Goal: Transaction & Acquisition: Purchase product/service

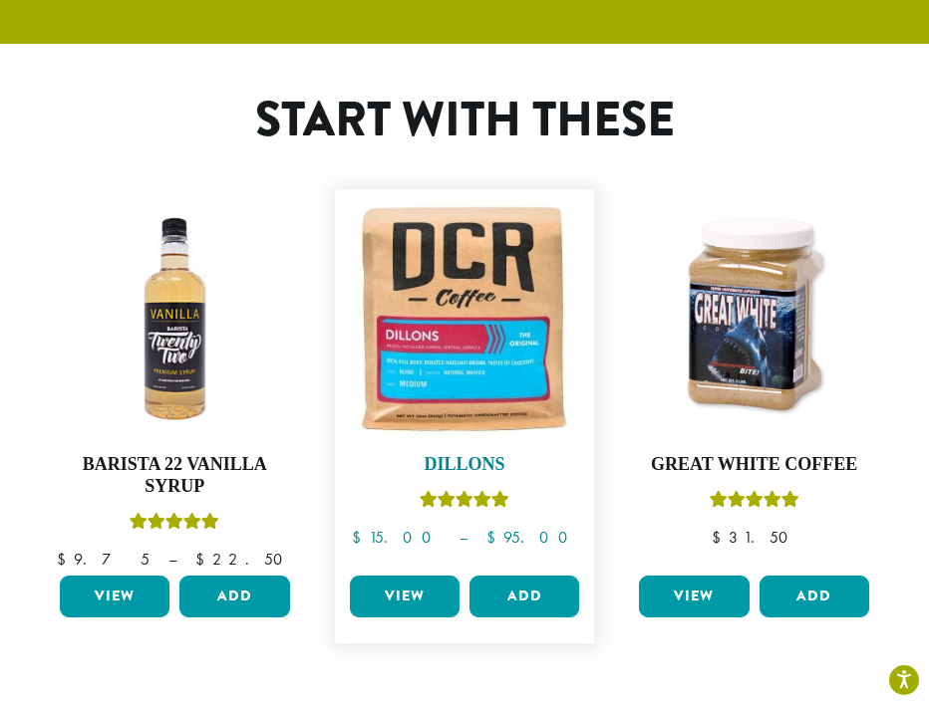
scroll to position [809, 0]
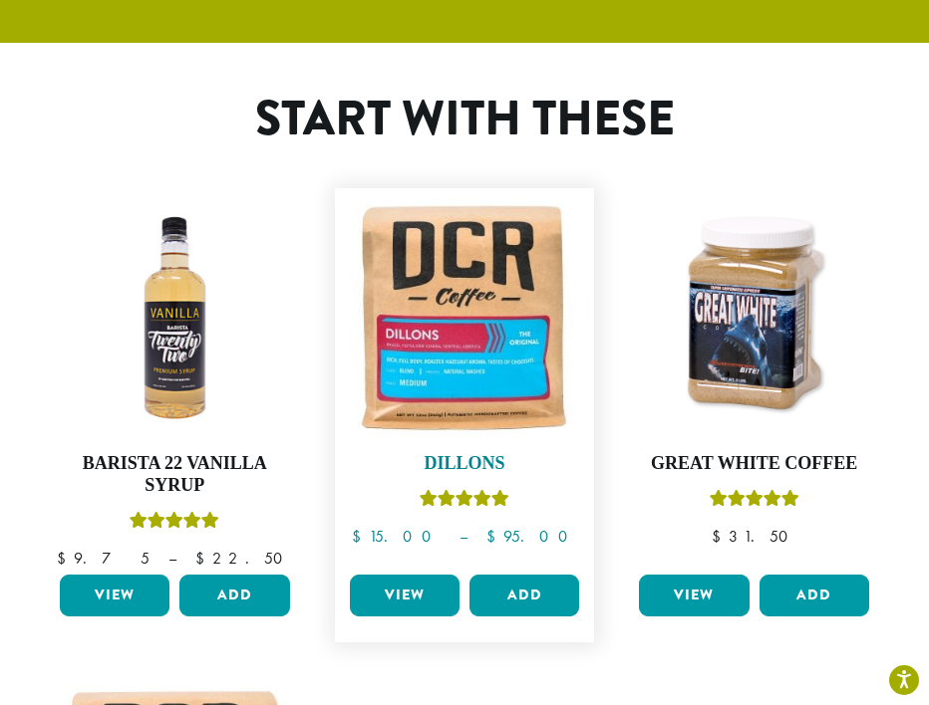
click at [525, 372] on img at bounding box center [465, 318] width 240 height 240
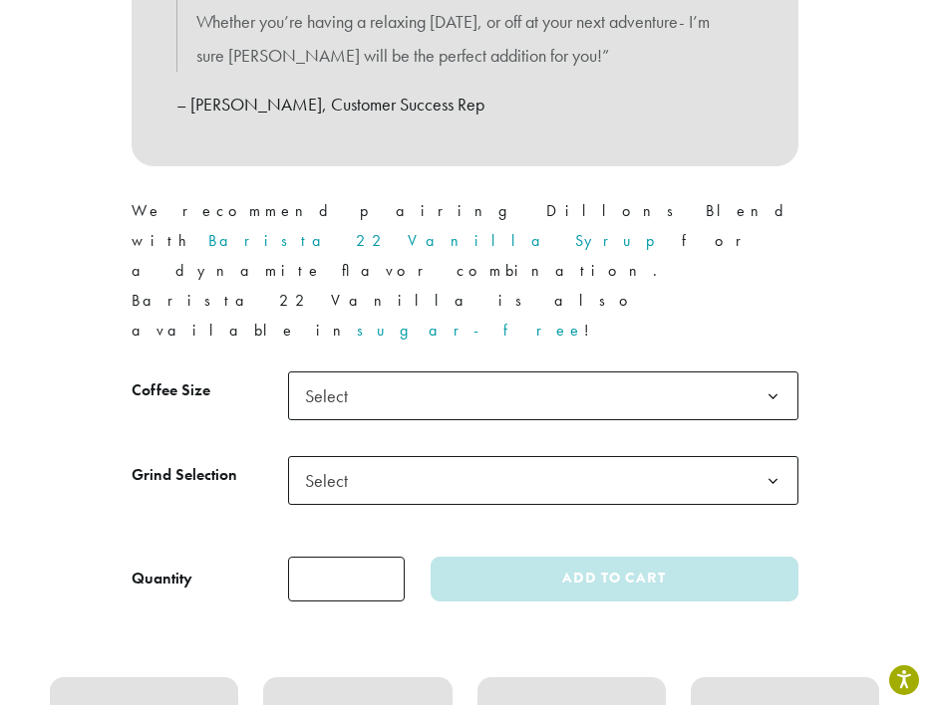
scroll to position [1272, 0]
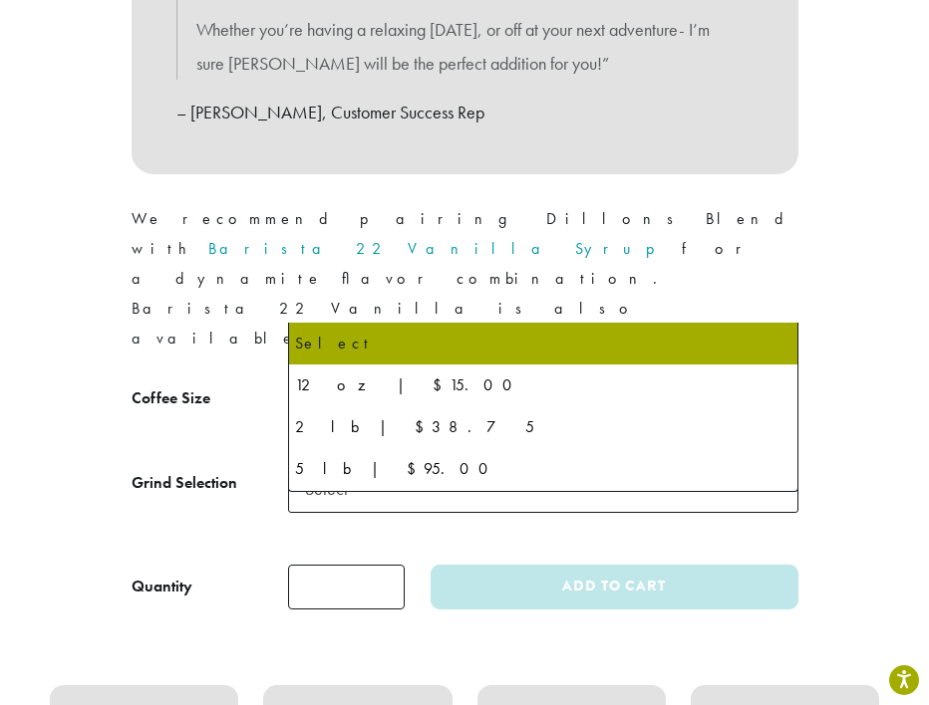
click at [310, 385] on span "Select" at bounding box center [332, 404] width 71 height 39
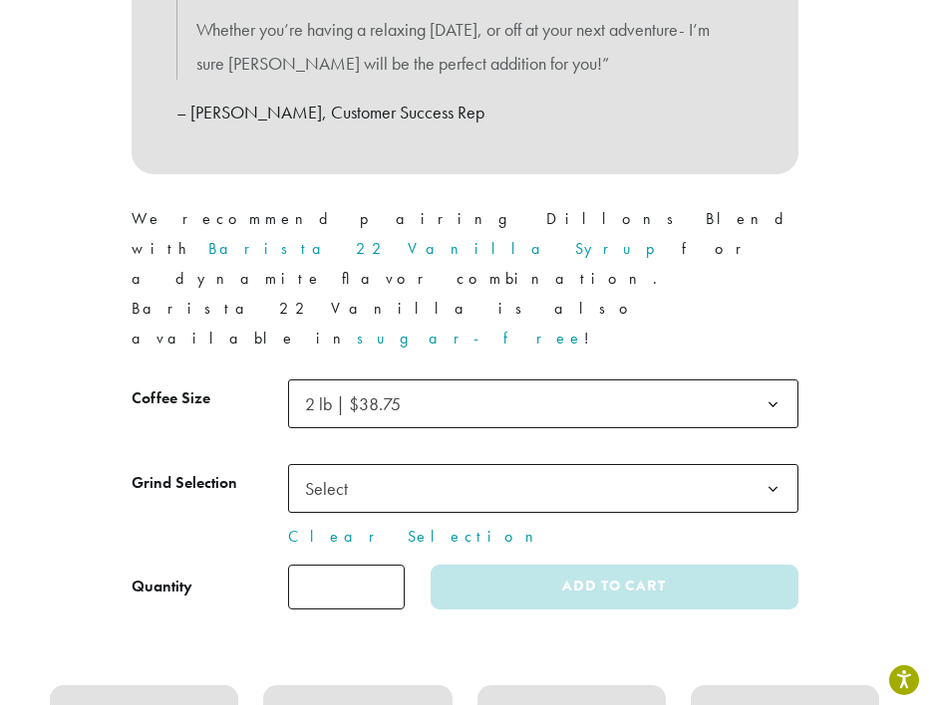
click at [359, 469] on span "Select" at bounding box center [332, 488] width 71 height 39
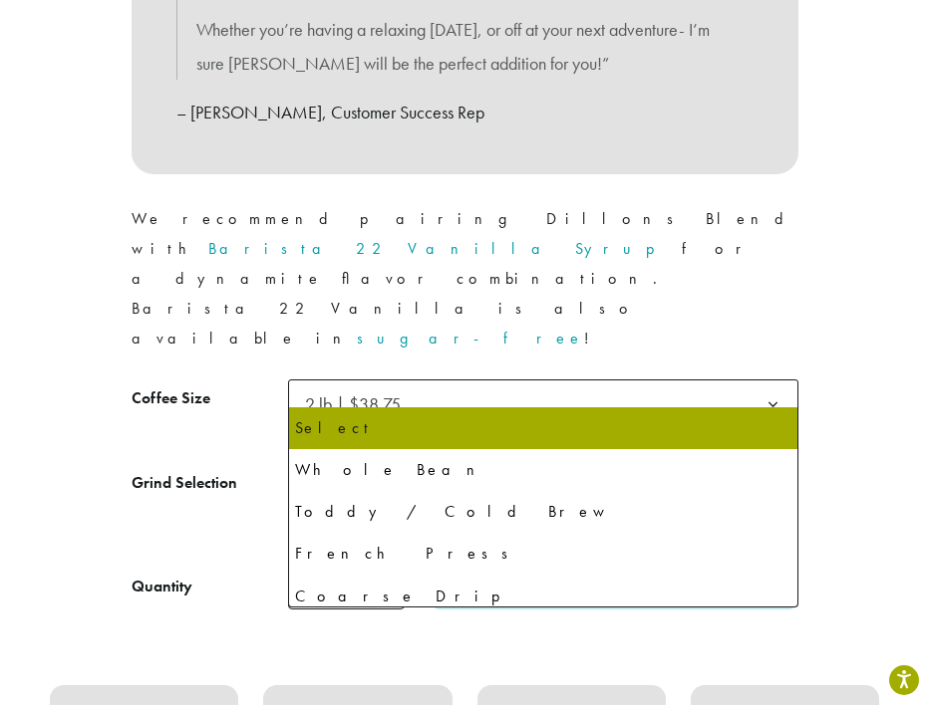
click at [177, 464] on th "Grind Selection" at bounding box center [210, 506] width 156 height 85
click at [308, 469] on span "Select" at bounding box center [332, 488] width 71 height 39
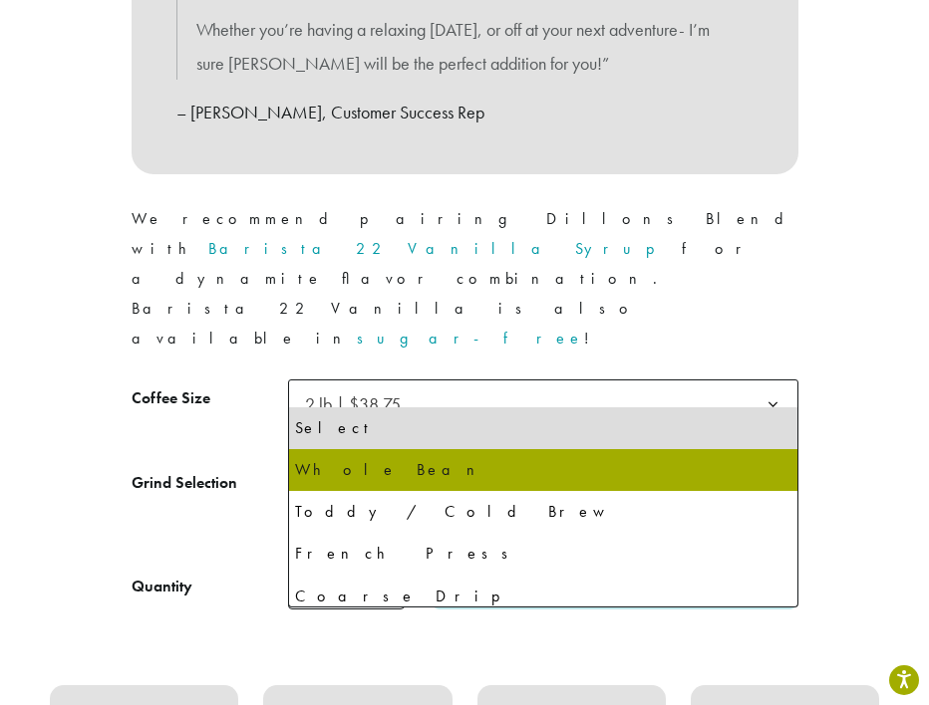
select select "**********"
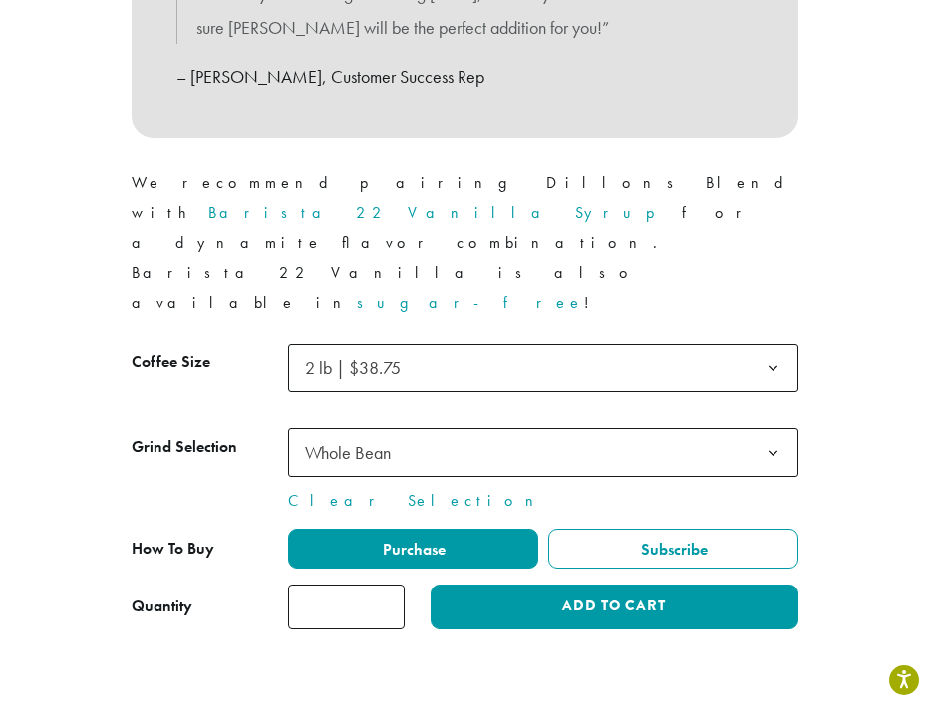
scroll to position [1295, 0]
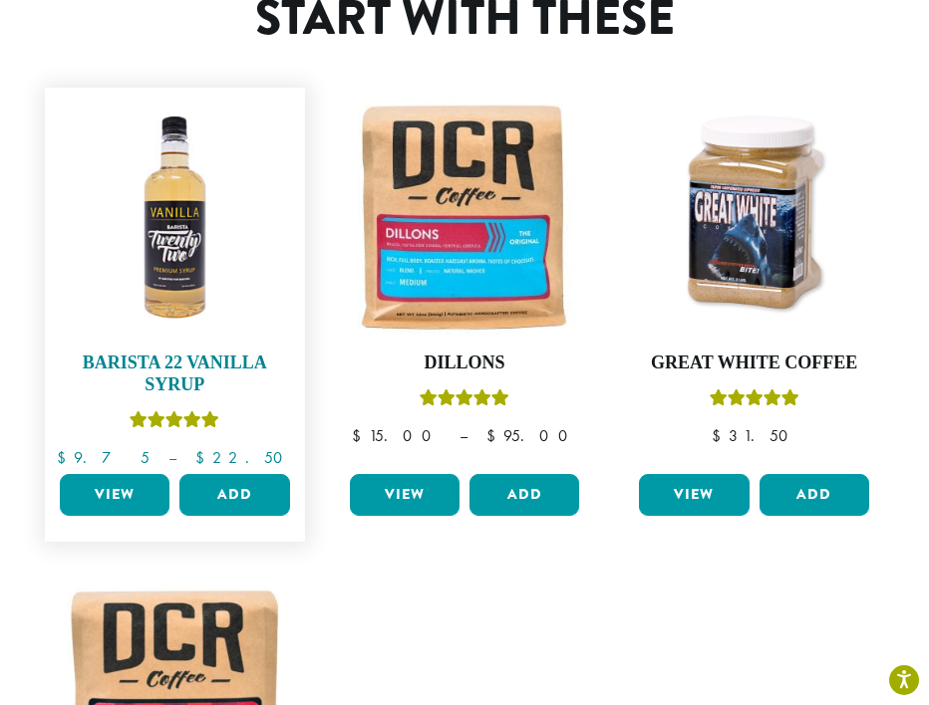
scroll to position [916, 0]
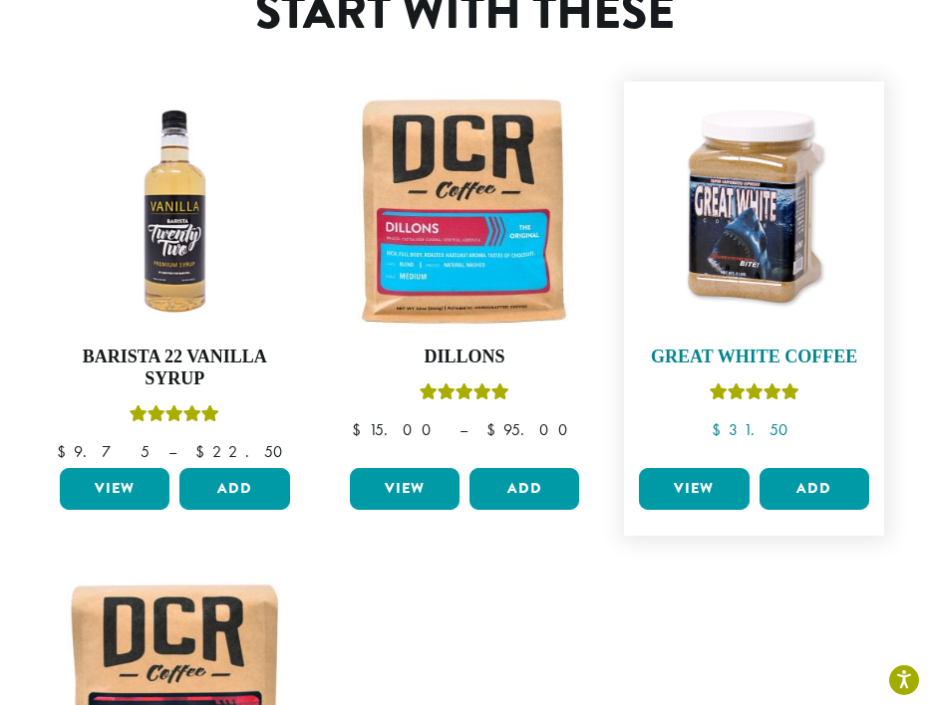
click at [719, 267] on img at bounding box center [754, 212] width 240 height 240
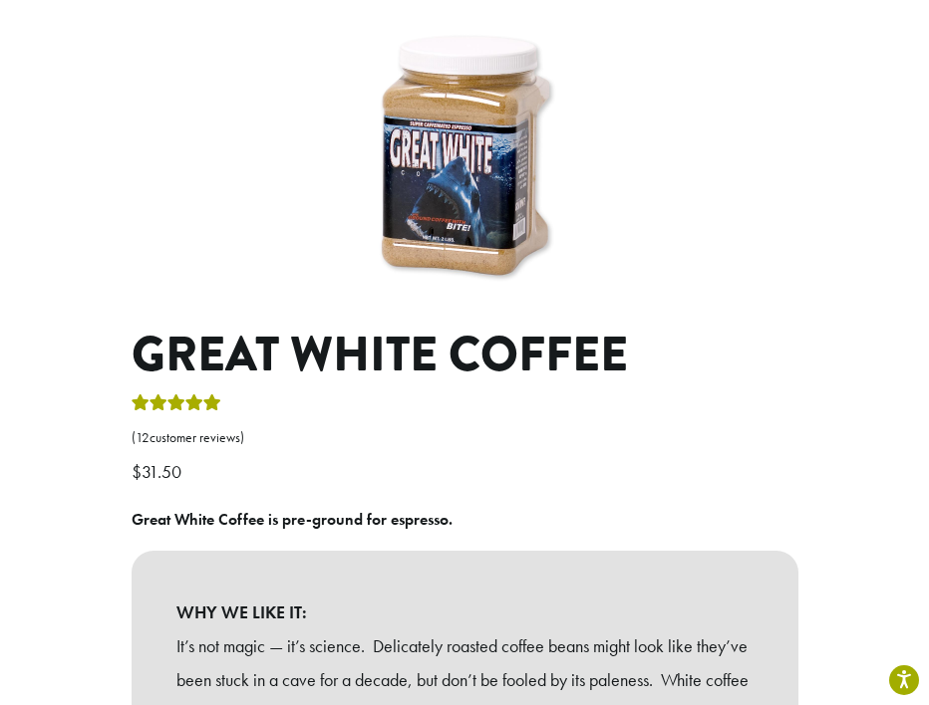
scroll to position [230, 0]
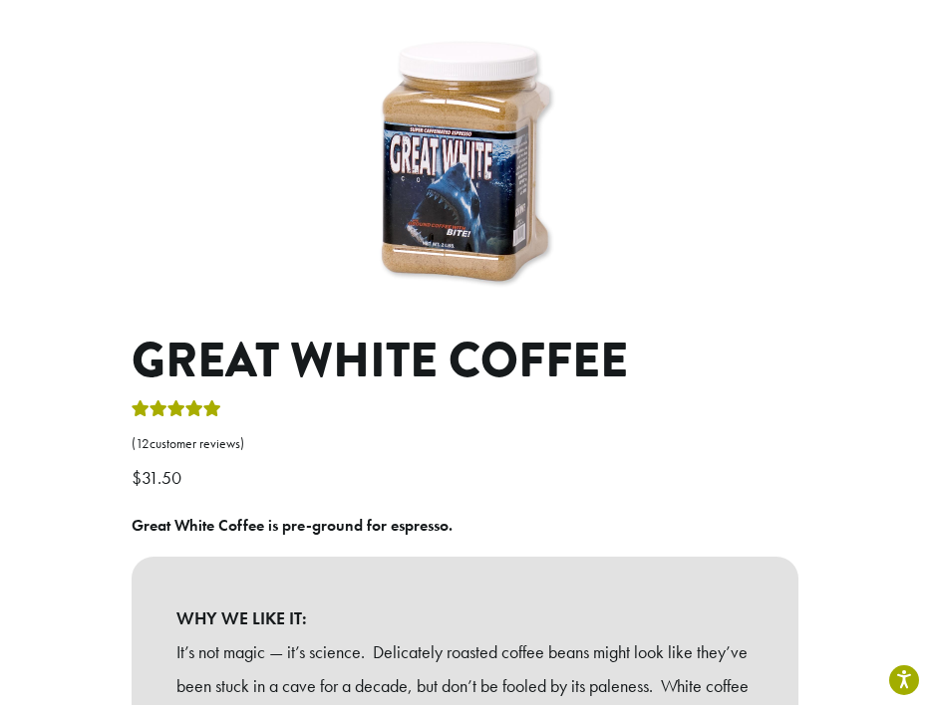
click at [434, 219] on img at bounding box center [464, 167] width 299 height 299
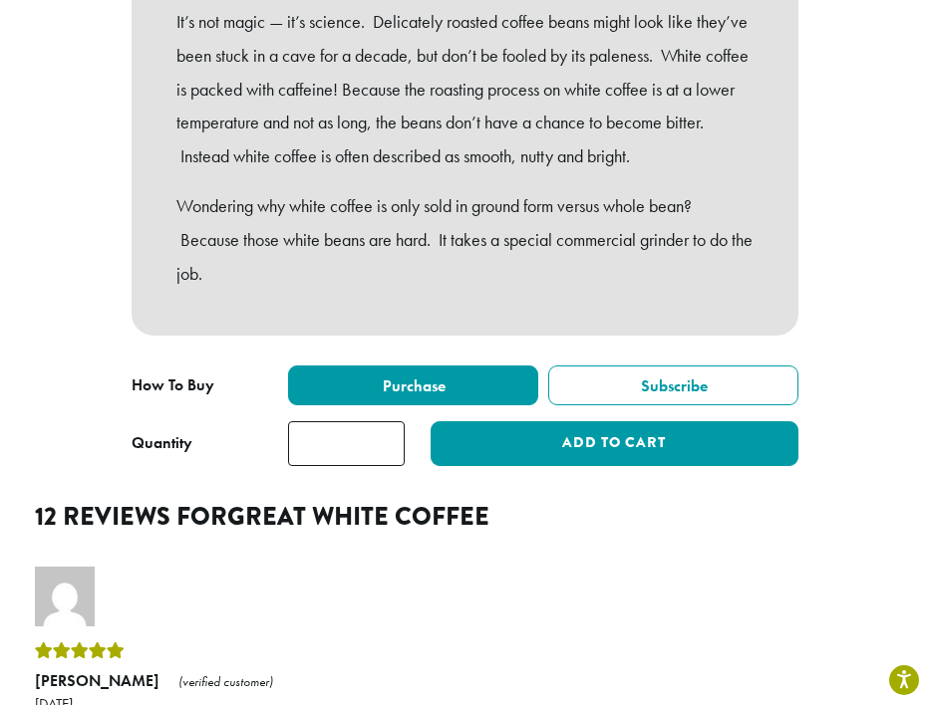
scroll to position [865, 0]
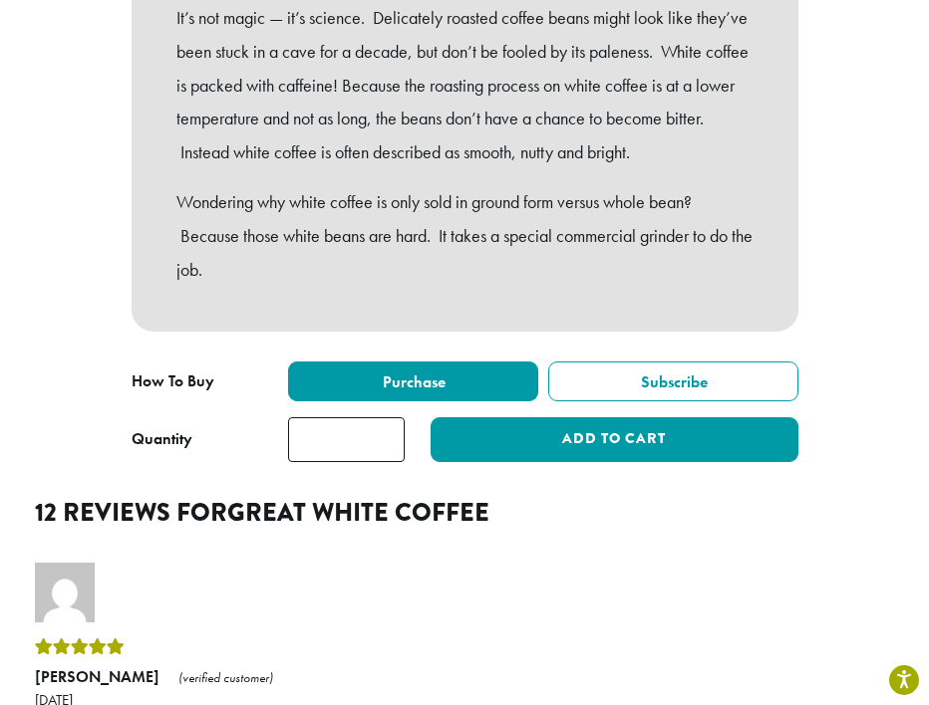
click at [362, 418] on input "*" at bounding box center [347, 440] width 118 height 45
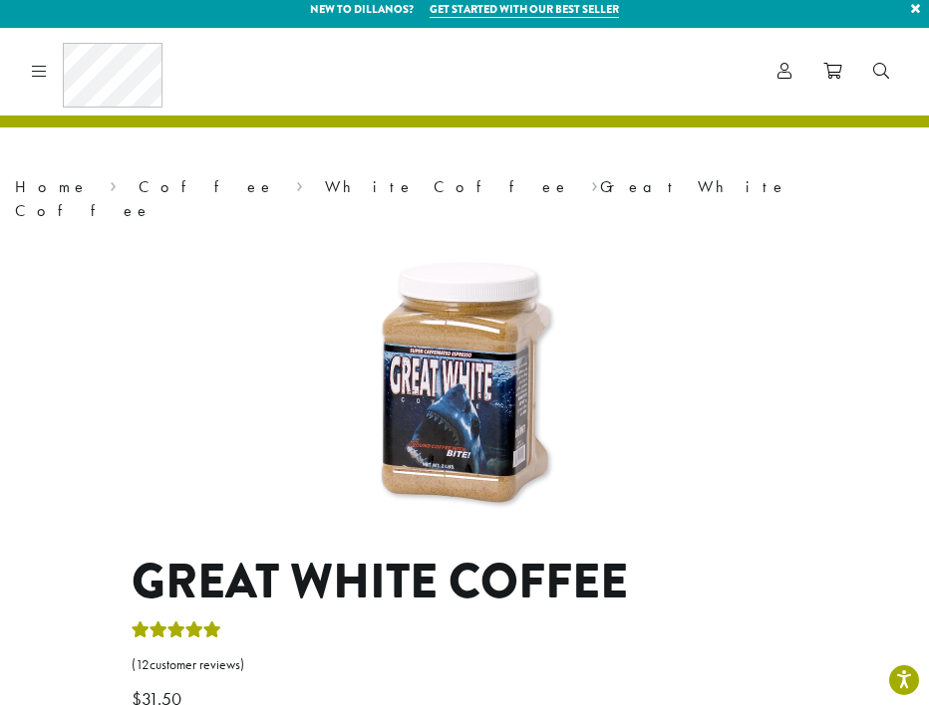
scroll to position [4, 0]
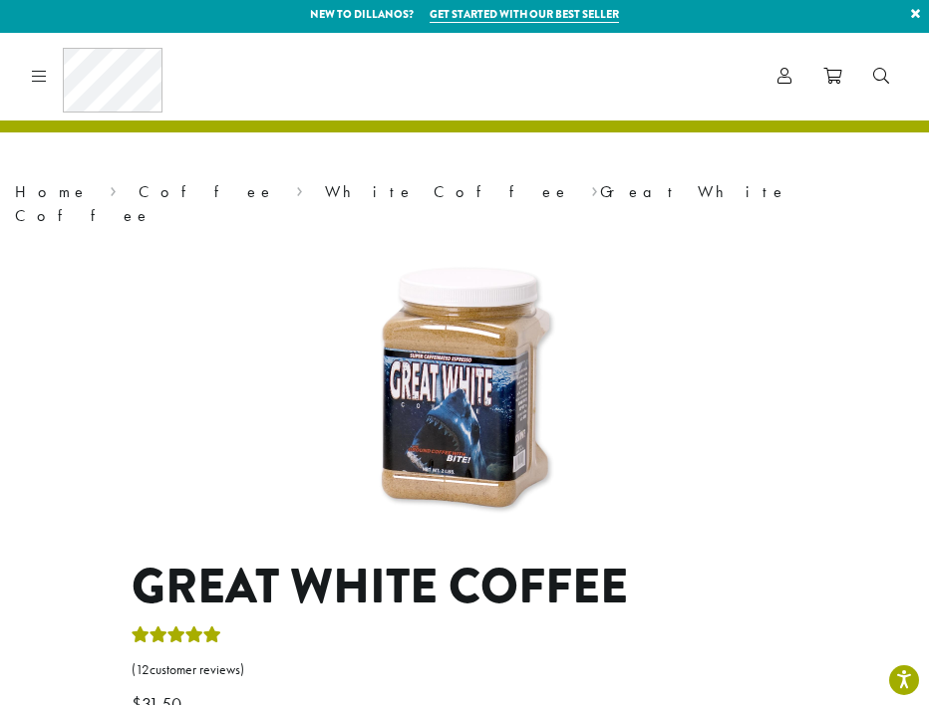
click at [454, 447] on img at bounding box center [464, 393] width 299 height 299
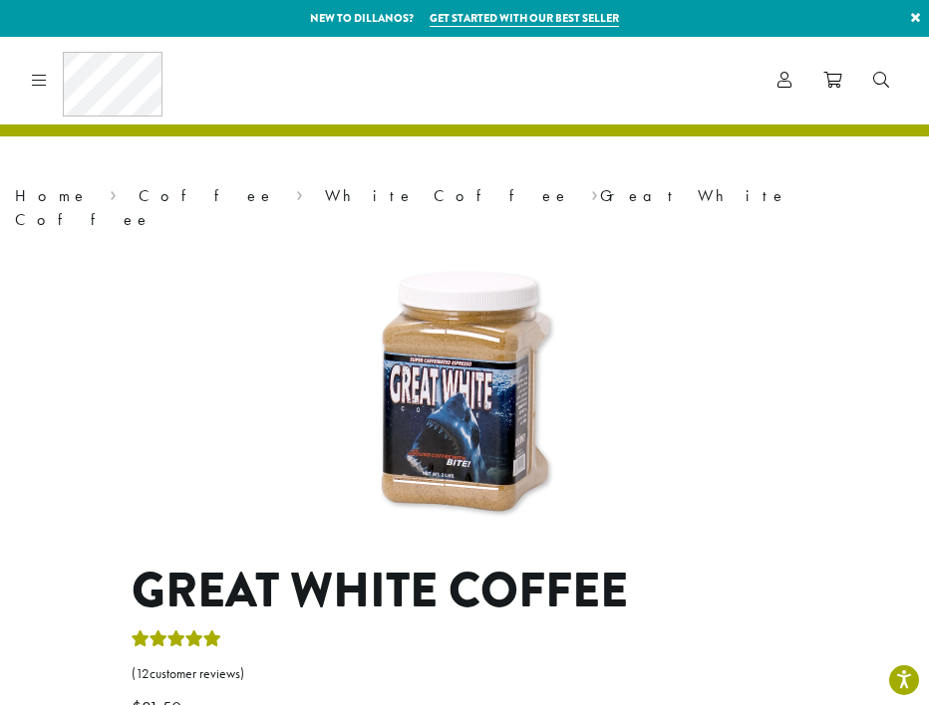
scroll to position [0, 0]
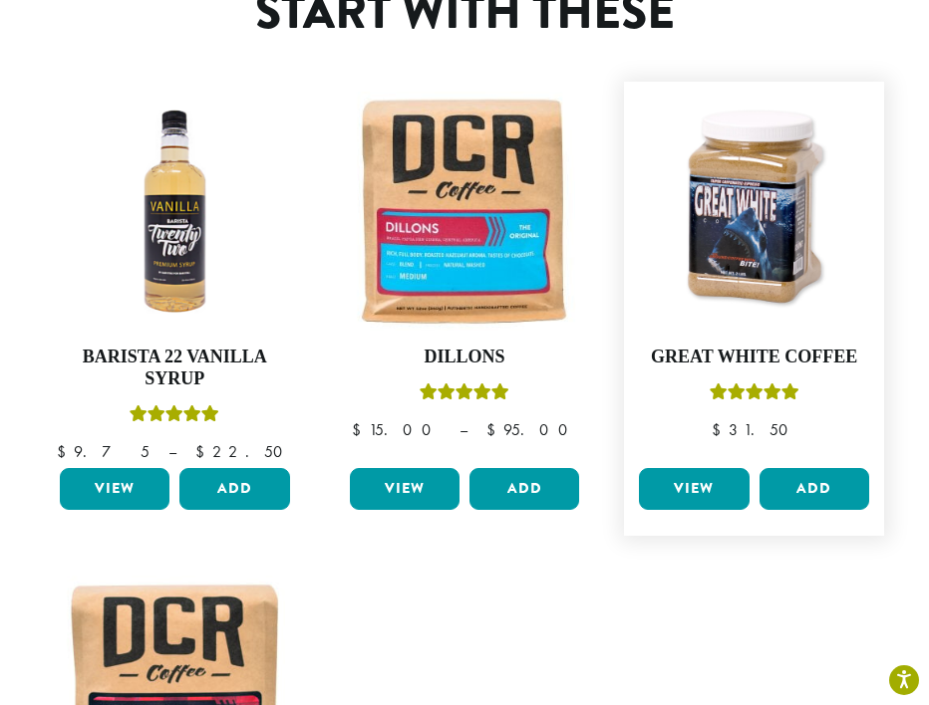
click at [700, 497] on link "View" at bounding box center [694, 489] width 110 height 42
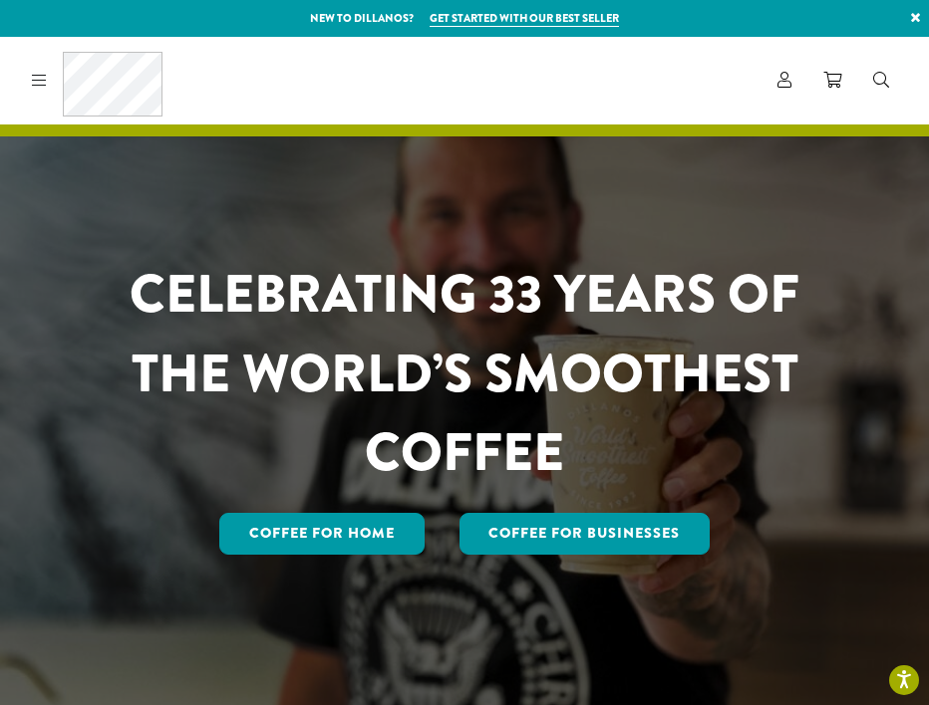
click at [45, 83] on icon at bounding box center [39, 80] width 15 height 16
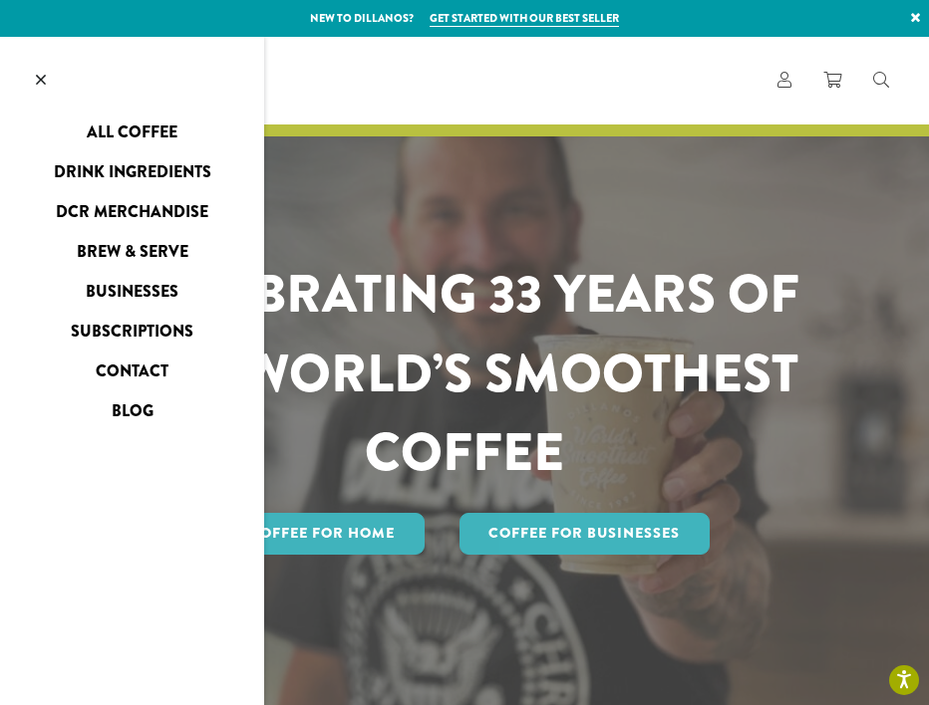
click at [166, 136] on link "All Coffee" at bounding box center [132, 133] width 264 height 32
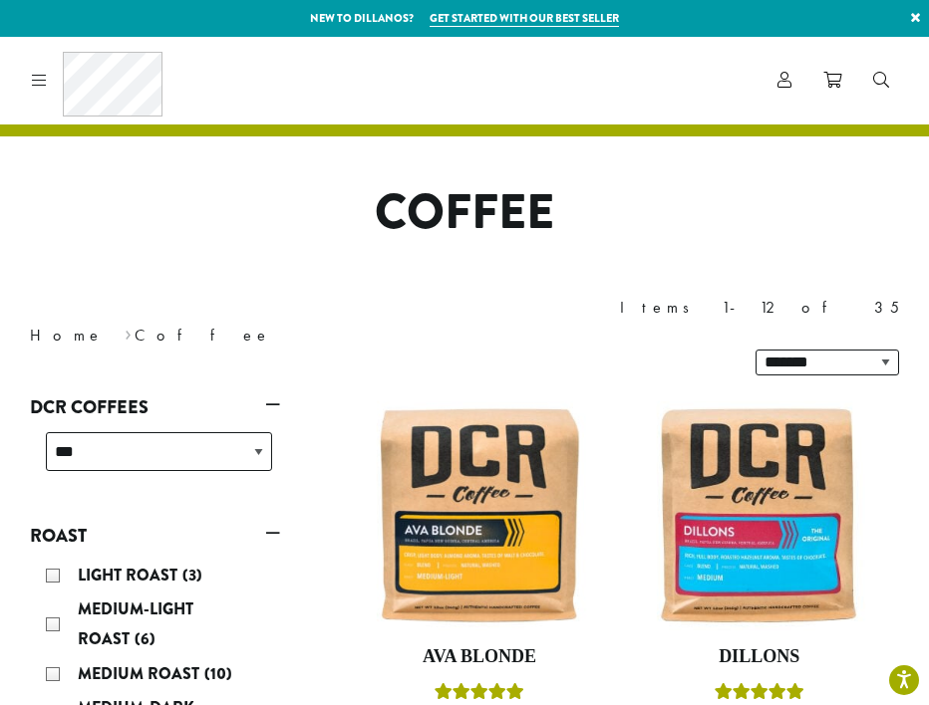
click at [272, 391] on link "DCR Coffees" at bounding box center [155, 408] width 250 height 34
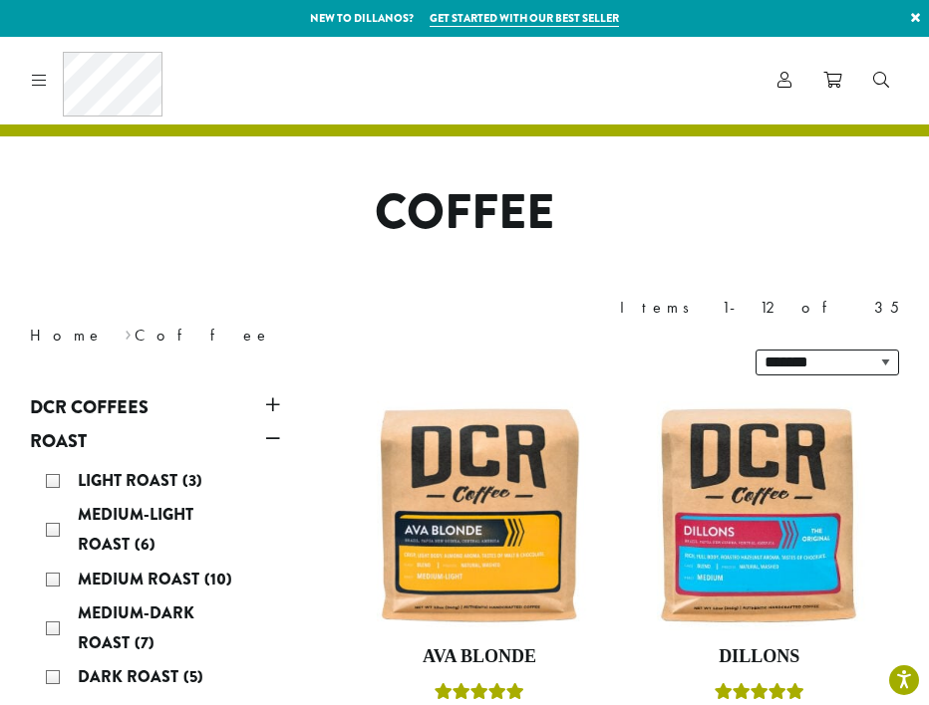
click at [261, 391] on link "DCR Coffees" at bounding box center [155, 408] width 250 height 34
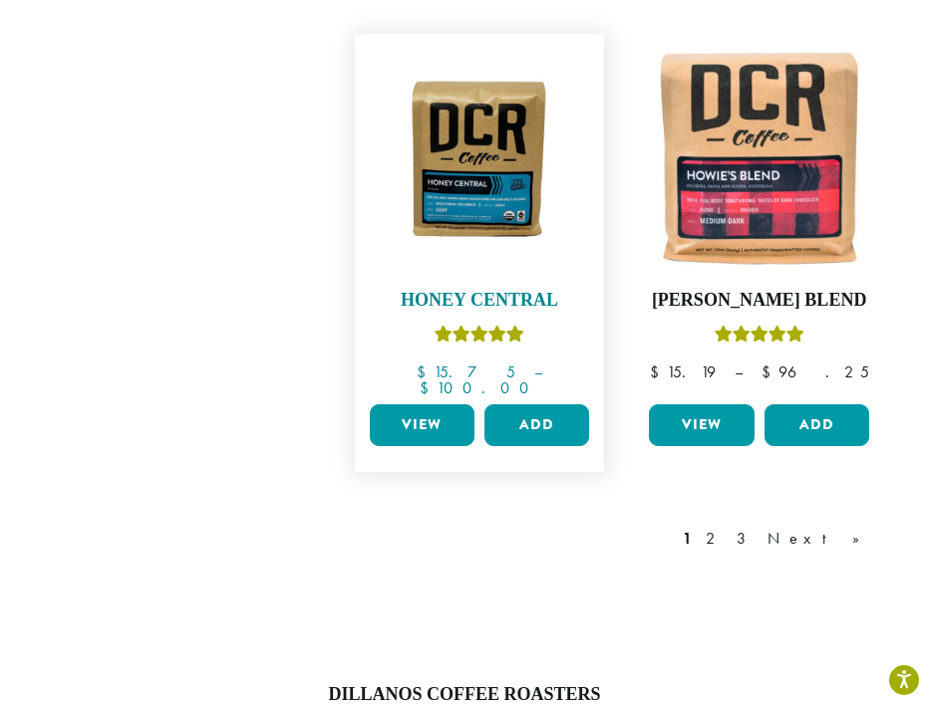
scroll to position [2695, 0]
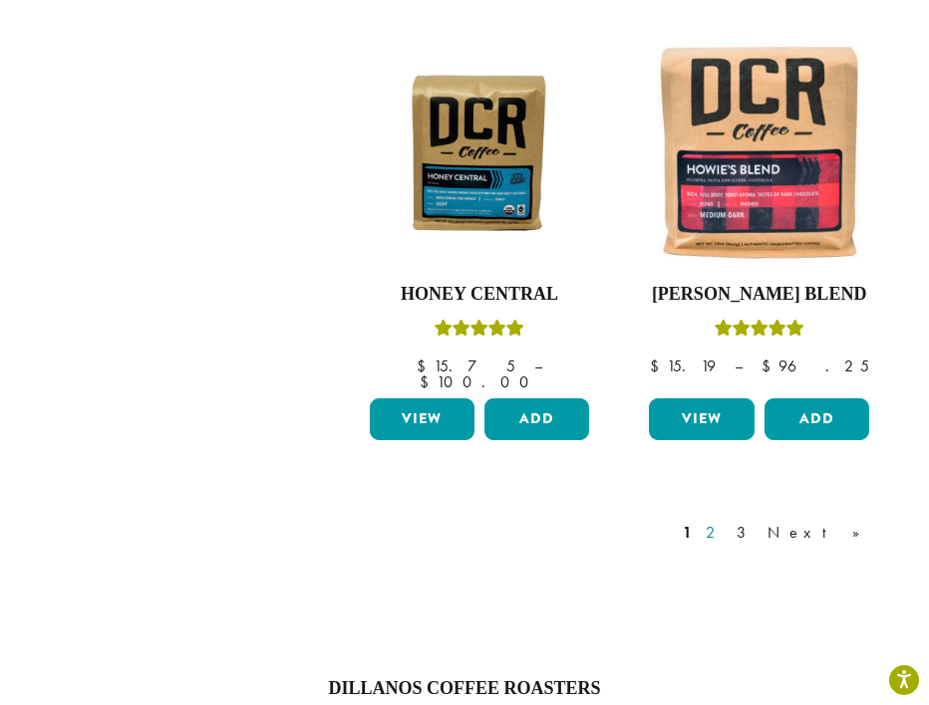
click at [726, 521] on link "2" at bounding box center [713, 533] width 25 height 24
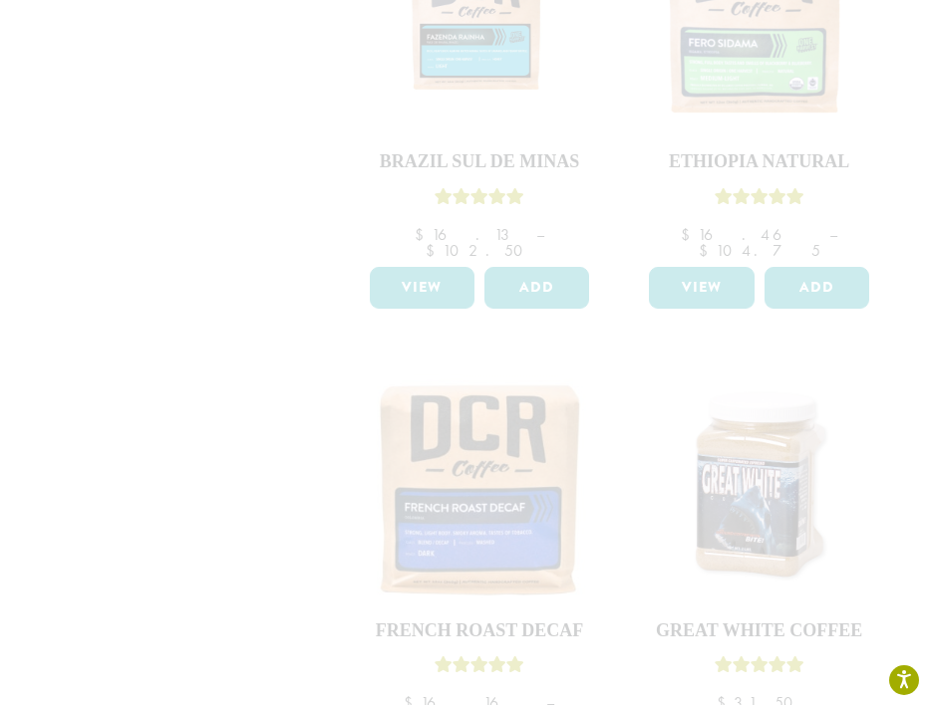
scroll to position [1275, 0]
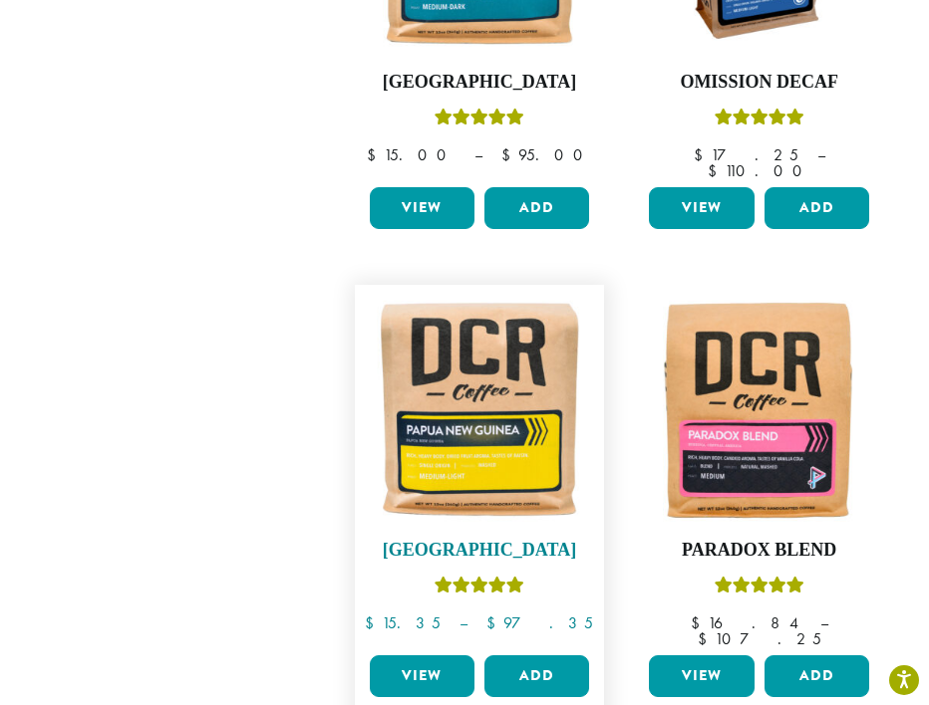
scroll to position [2454, 0]
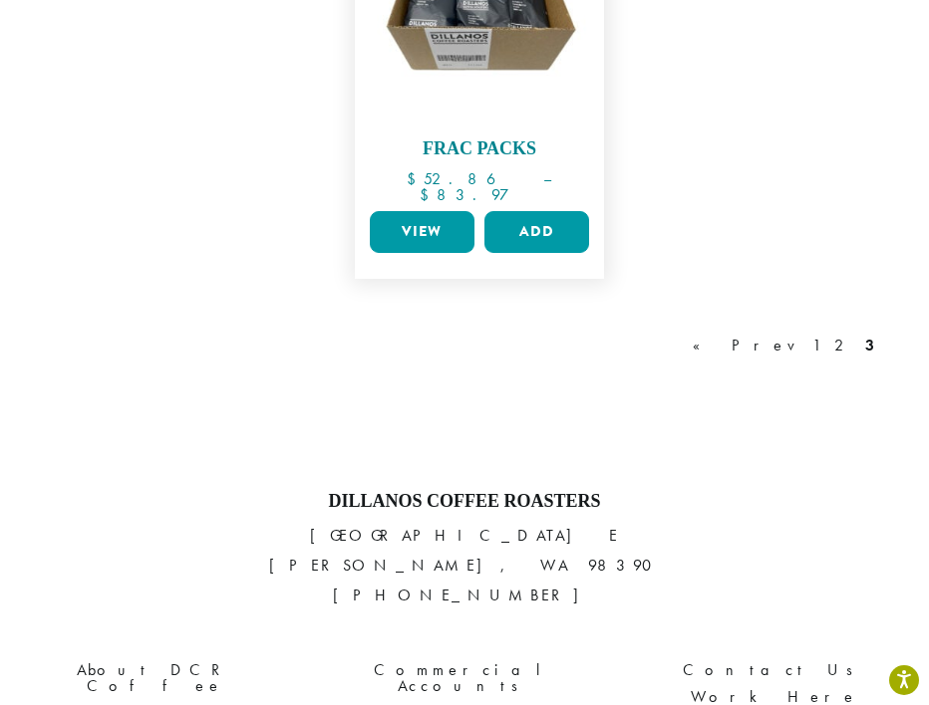
scroll to position [2858, 0]
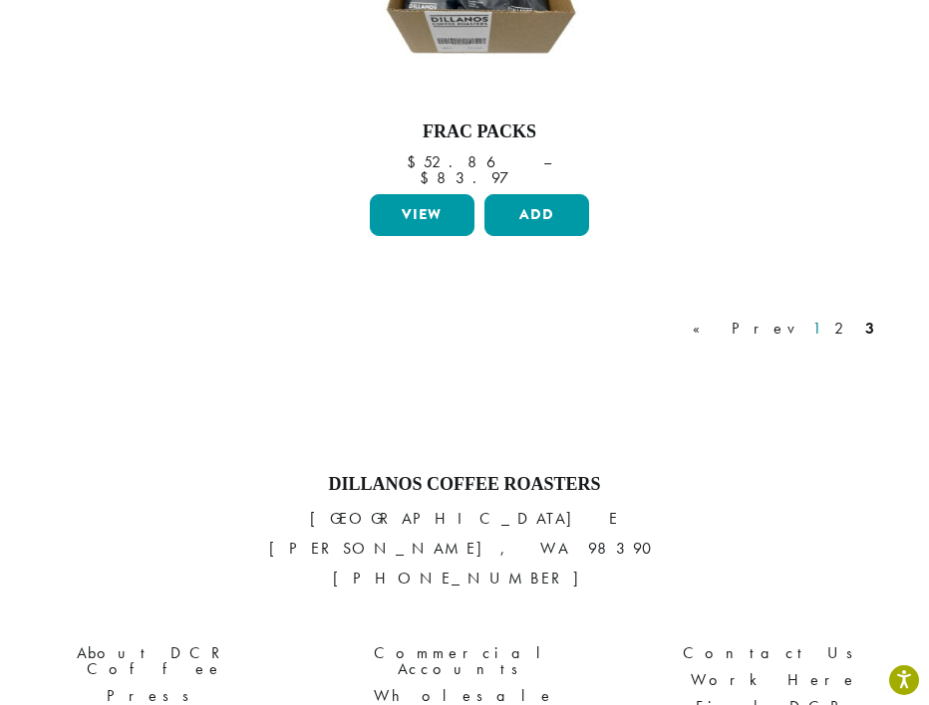
click at [823, 317] on link "1" at bounding box center [816, 329] width 16 height 24
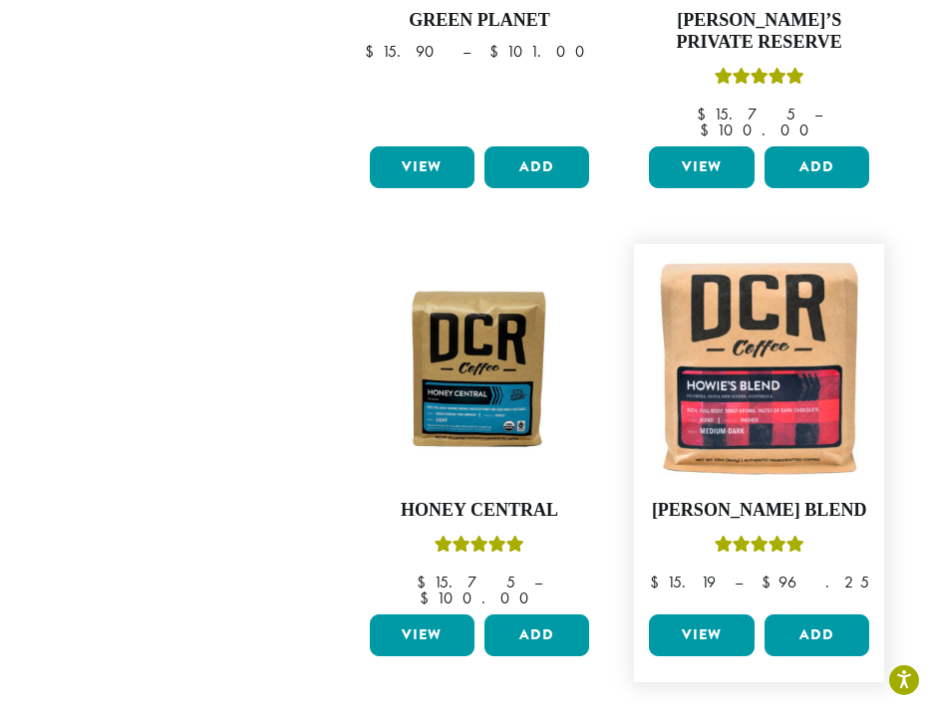
scroll to position [2507, 0]
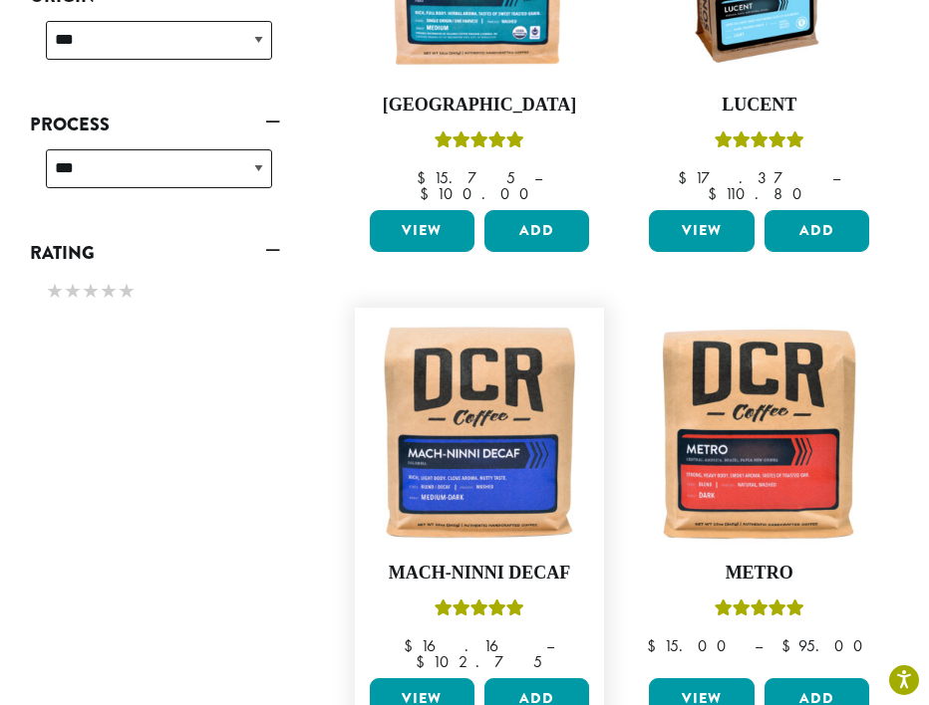
scroll to position [1030, 0]
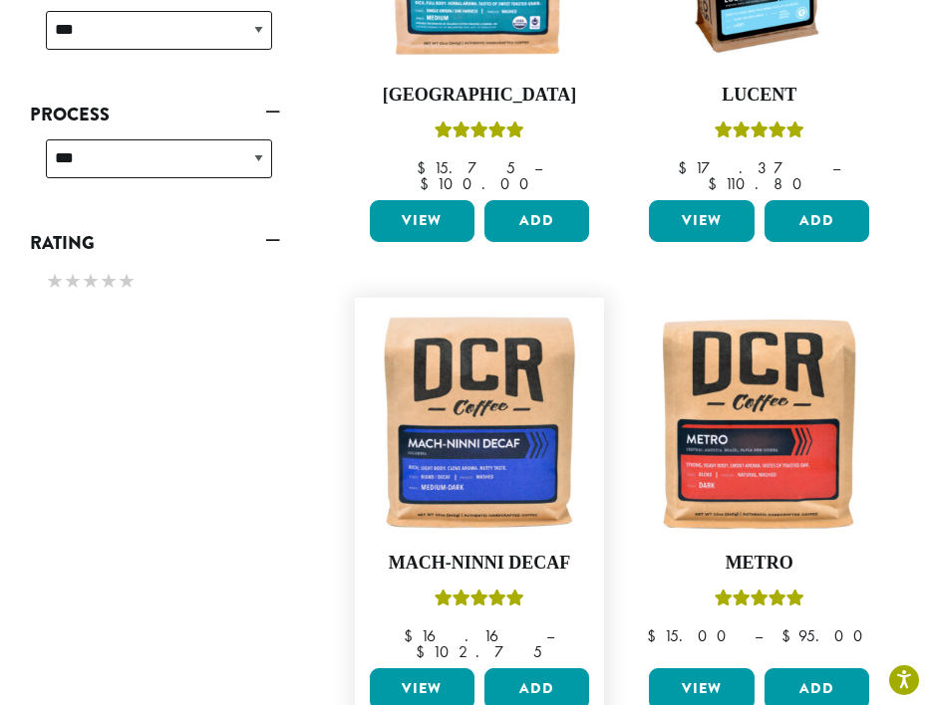
click at [423, 669] on link "View" at bounding box center [422, 690] width 105 height 42
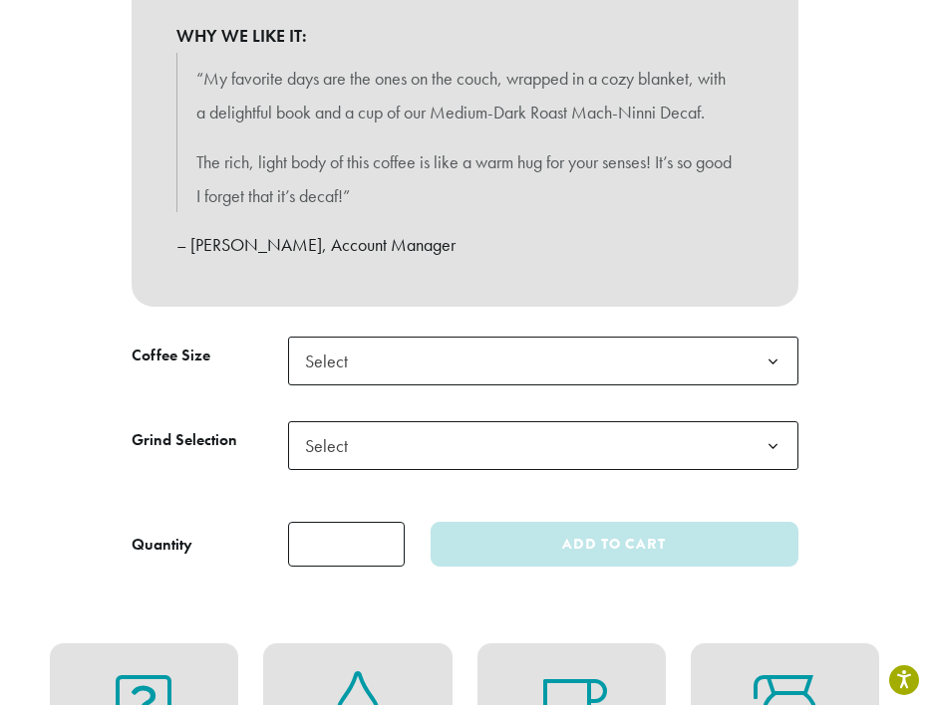
scroll to position [1123, 0]
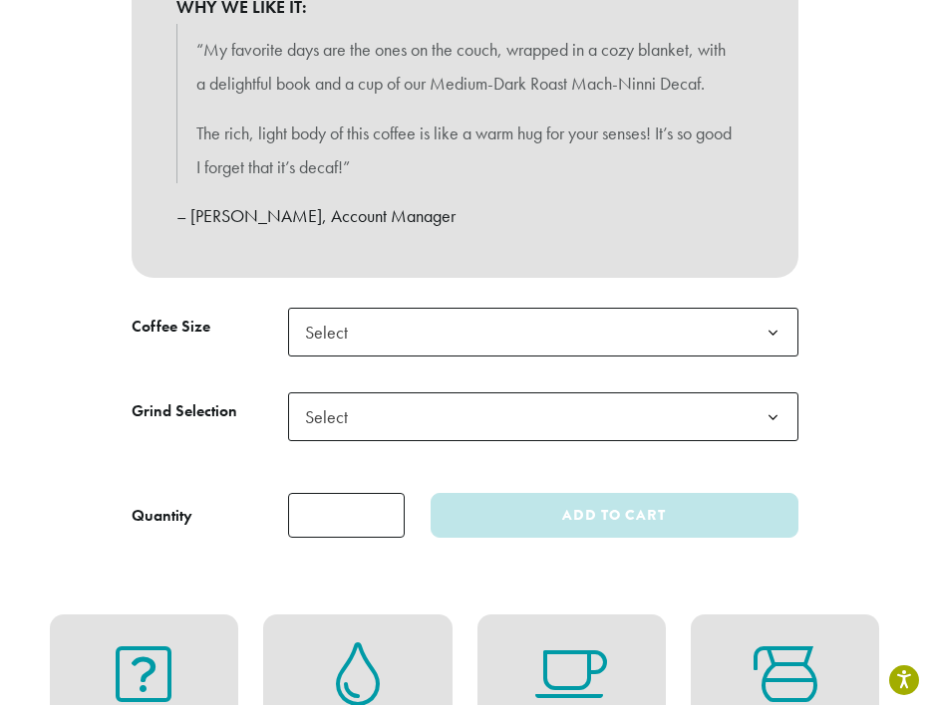
click at [466, 346] on span "Select" at bounding box center [543, 332] width 510 height 49
click at [453, 431] on span "Select" at bounding box center [543, 417] width 510 height 49
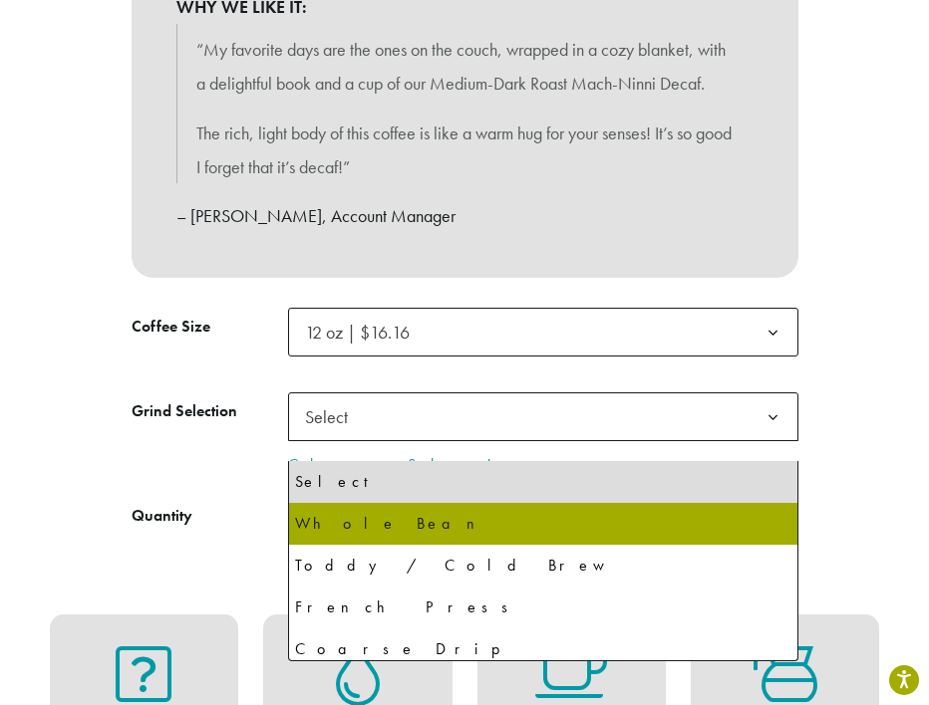
select select "*********"
select select "**********"
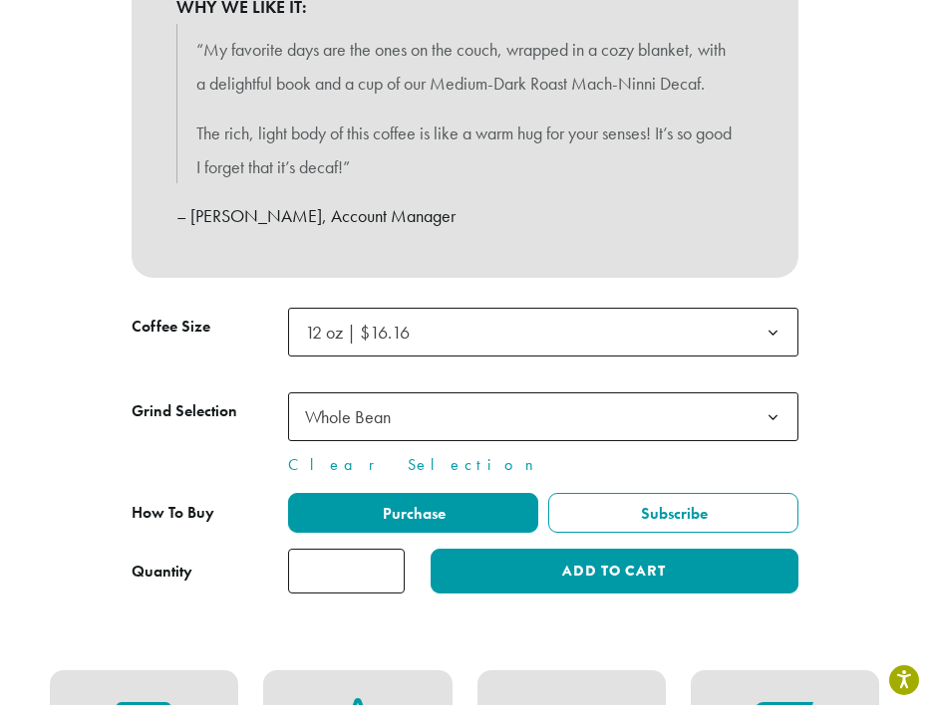
click at [466, 345] on span "12 oz | $16.16" at bounding box center [543, 332] width 510 height 49
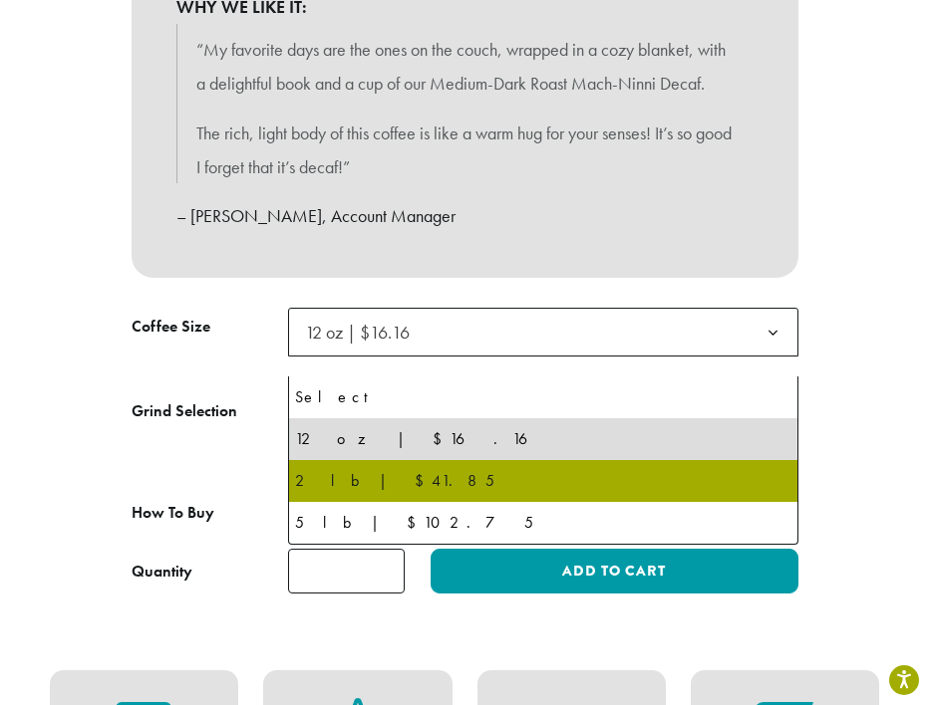
select select "**********"
